Goal: Obtain resource: Download file/media

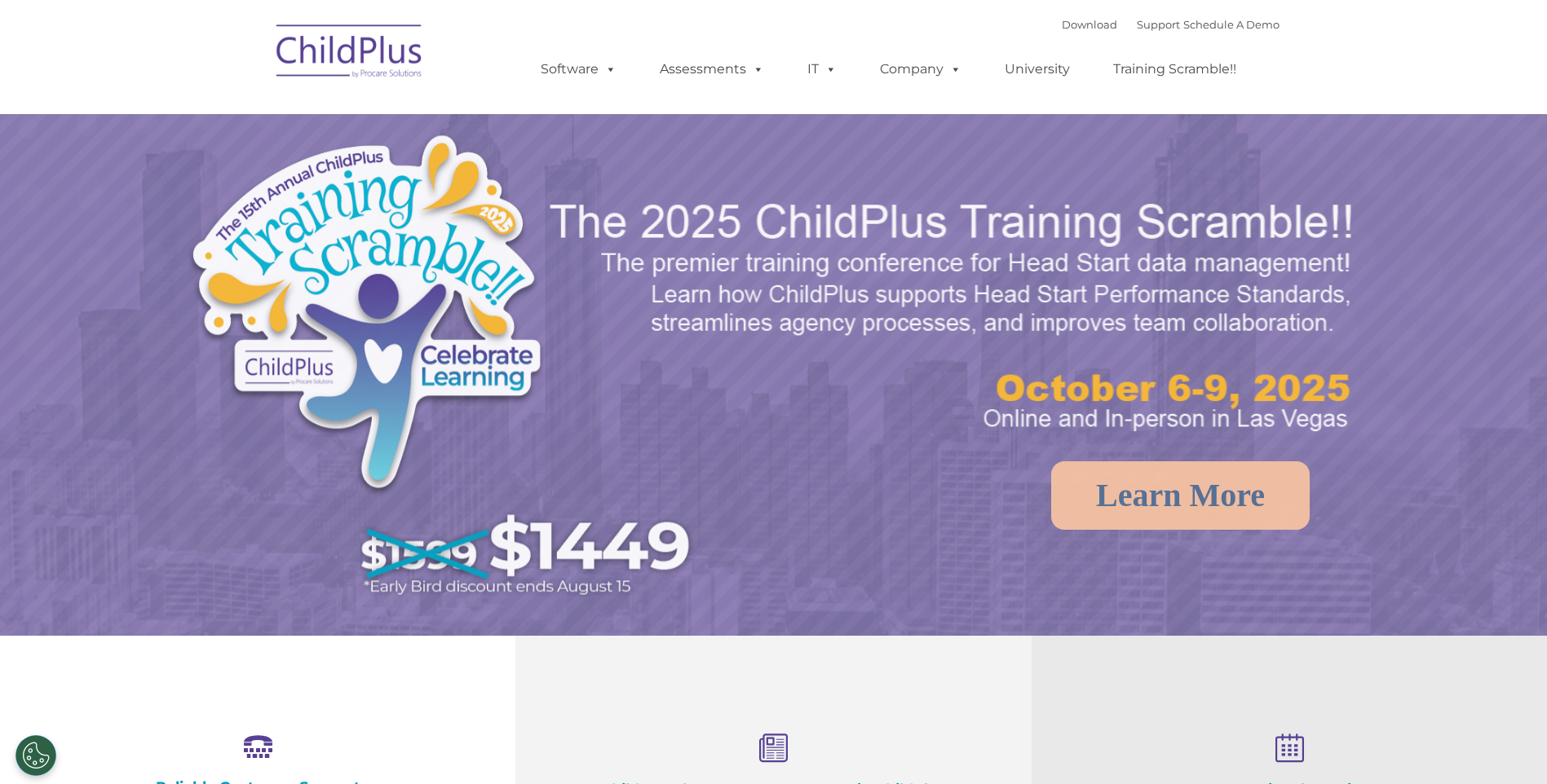
select select "MEDIUM"
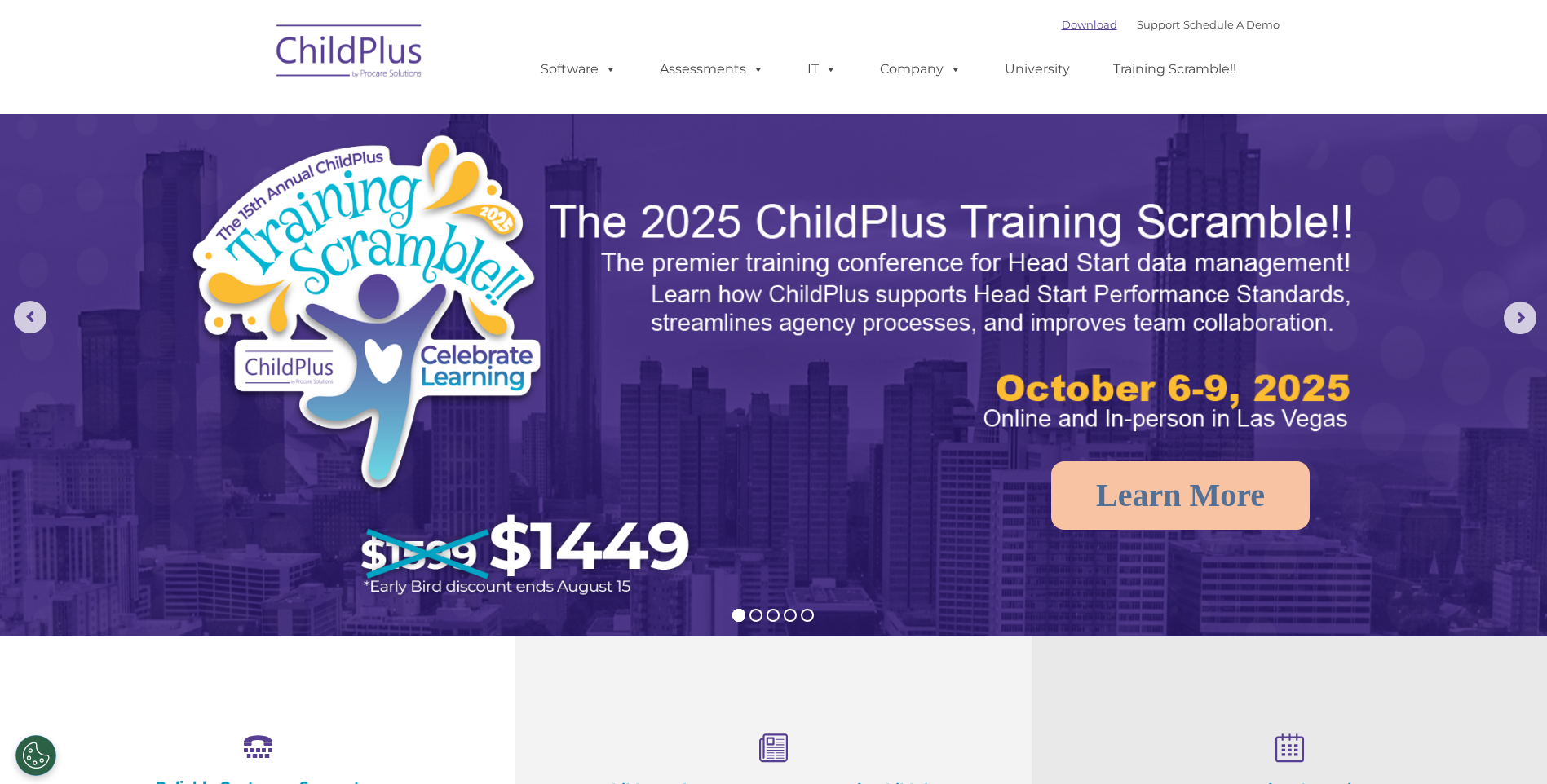
click at [1062, 25] on link "Download" at bounding box center [1089, 24] width 55 height 13
click at [1082, 21] on link "Download" at bounding box center [1089, 24] width 55 height 13
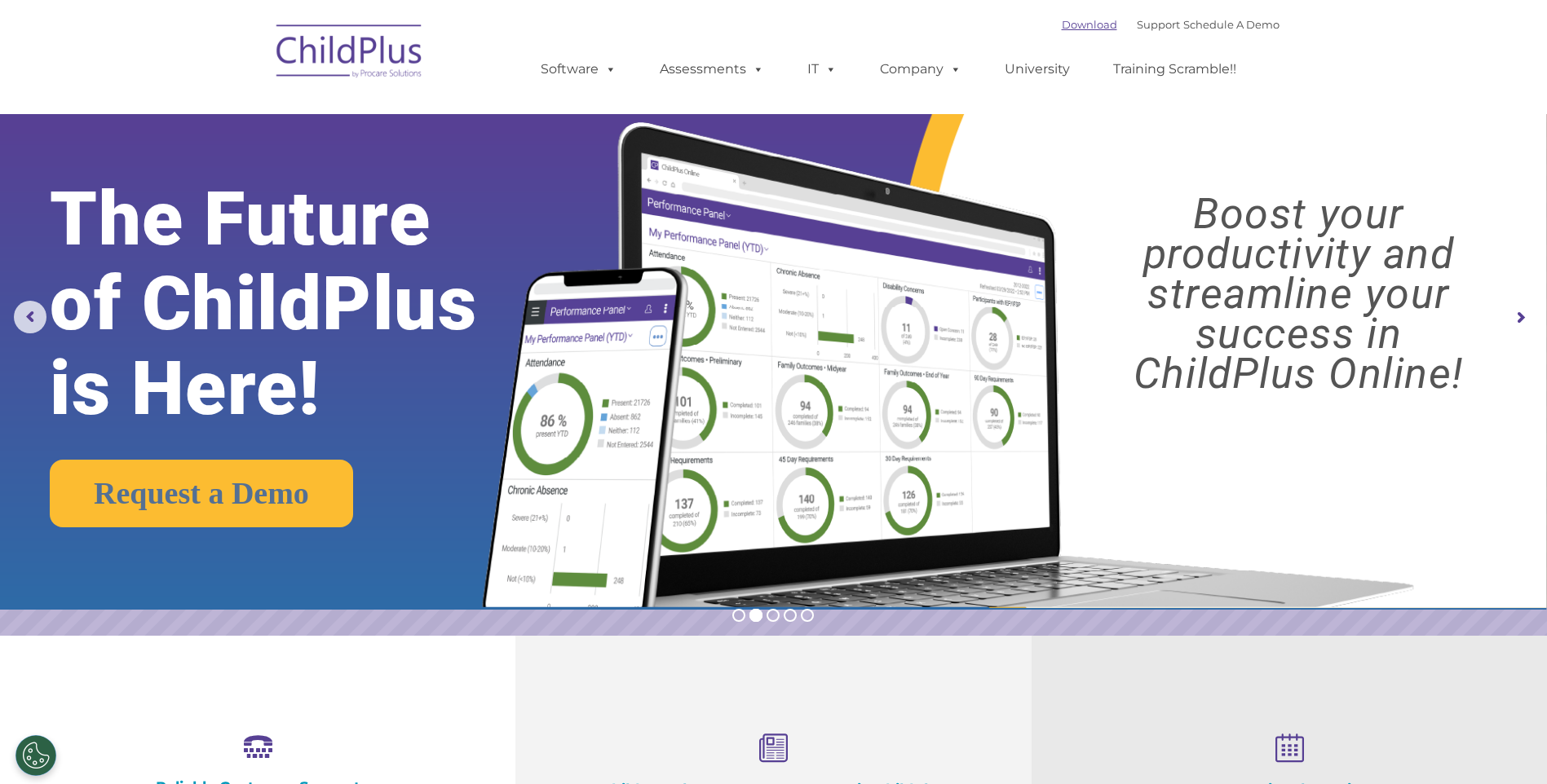
click at [1063, 23] on link "Download" at bounding box center [1089, 24] width 55 height 13
click at [1063, 30] on link "Download" at bounding box center [1089, 24] width 55 height 13
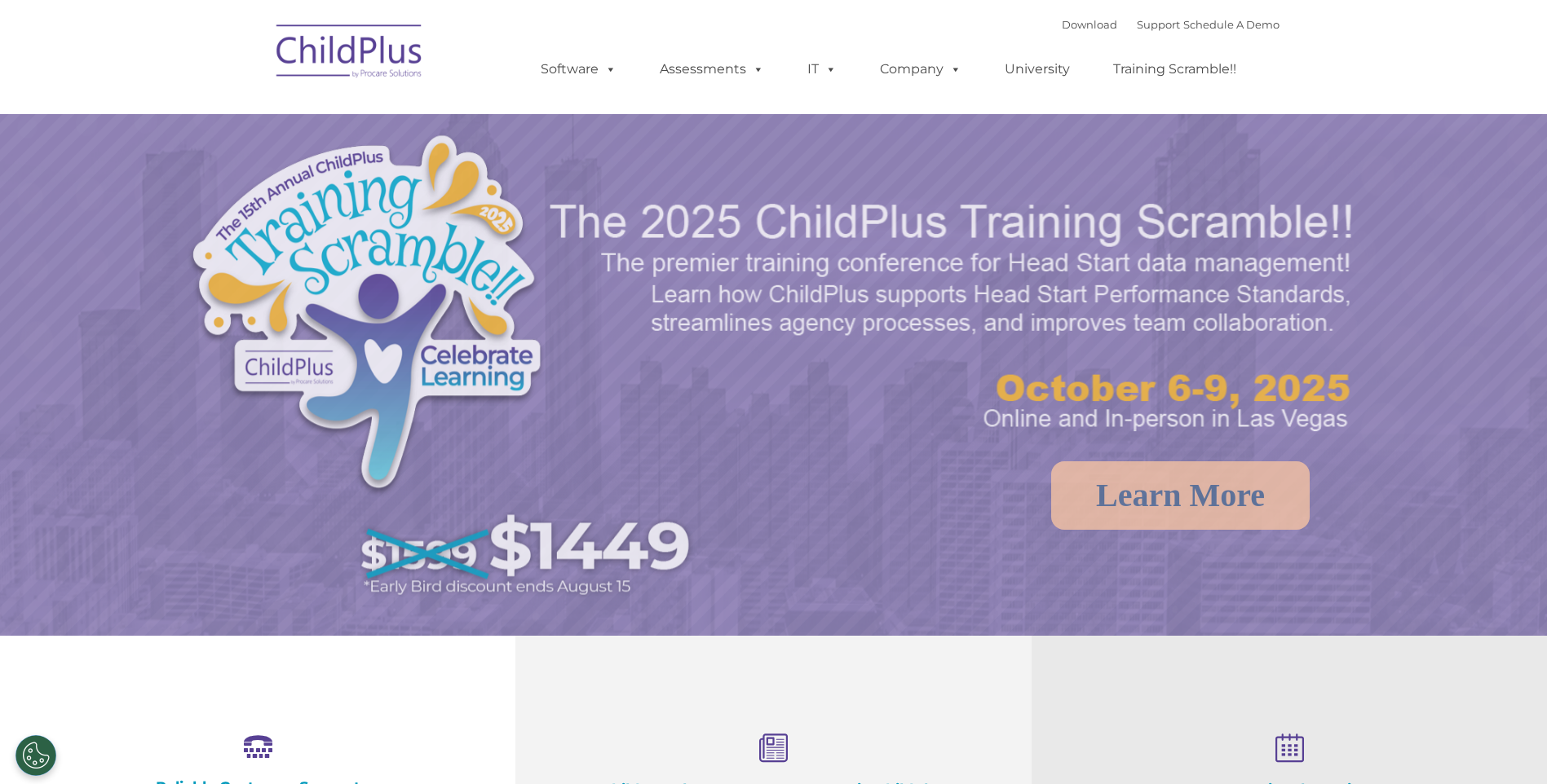
select select "MEDIUM"
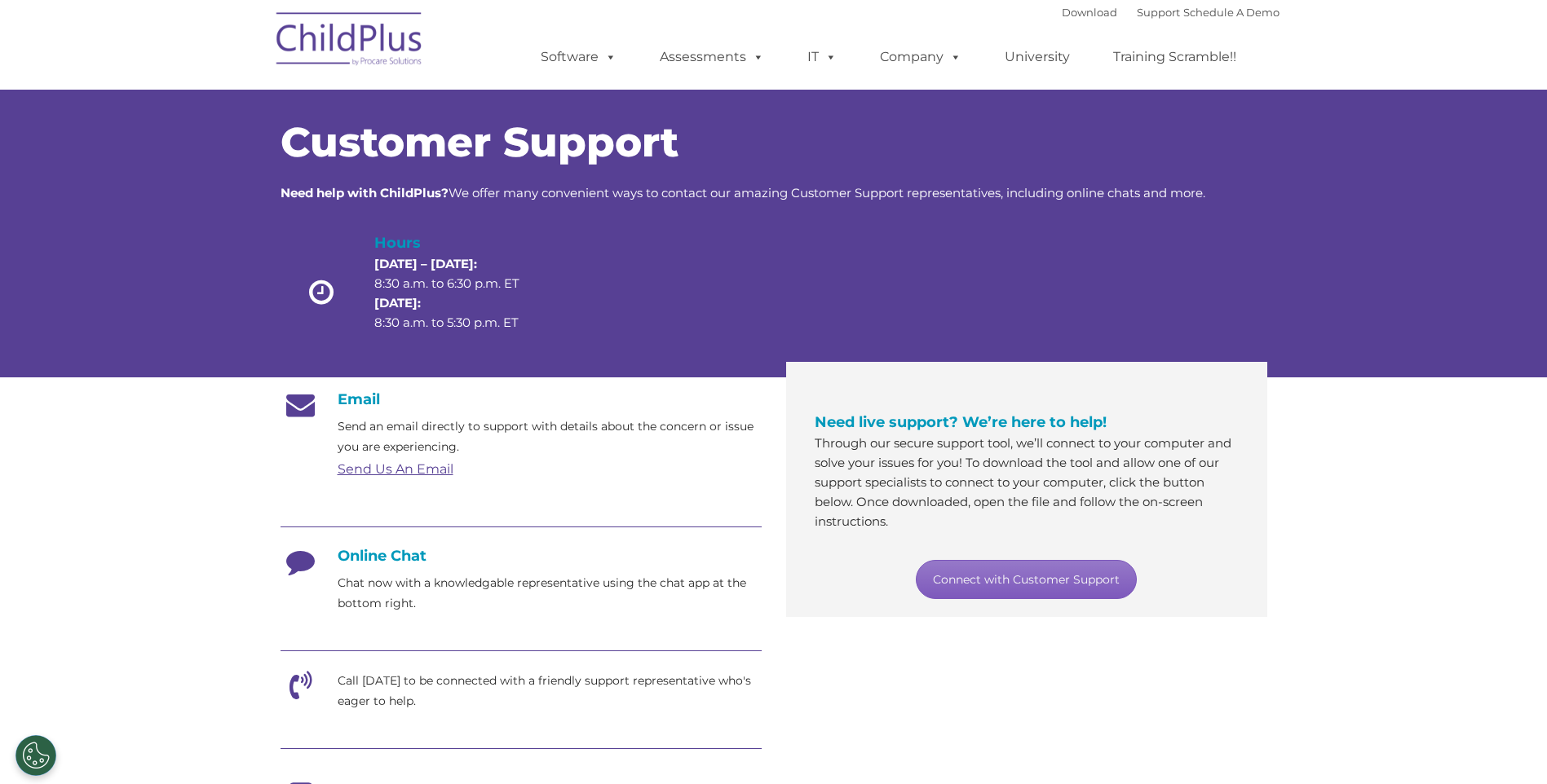
click at [977, 581] on link "Connect with Customer Support" at bounding box center [1027, 579] width 221 height 39
click at [1074, 17] on link "Download" at bounding box center [1089, 12] width 55 height 13
